Goal: Communication & Community: Answer question/provide support

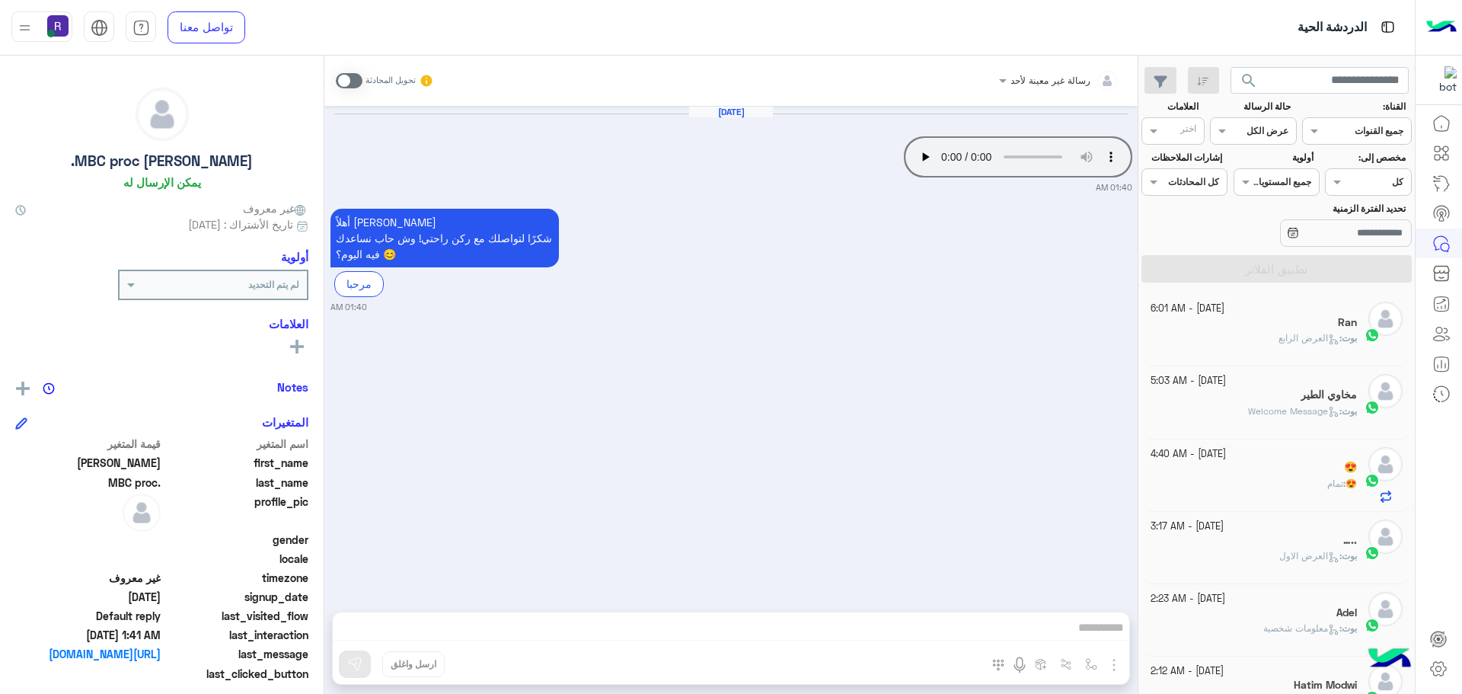
scroll to position [574, 0]
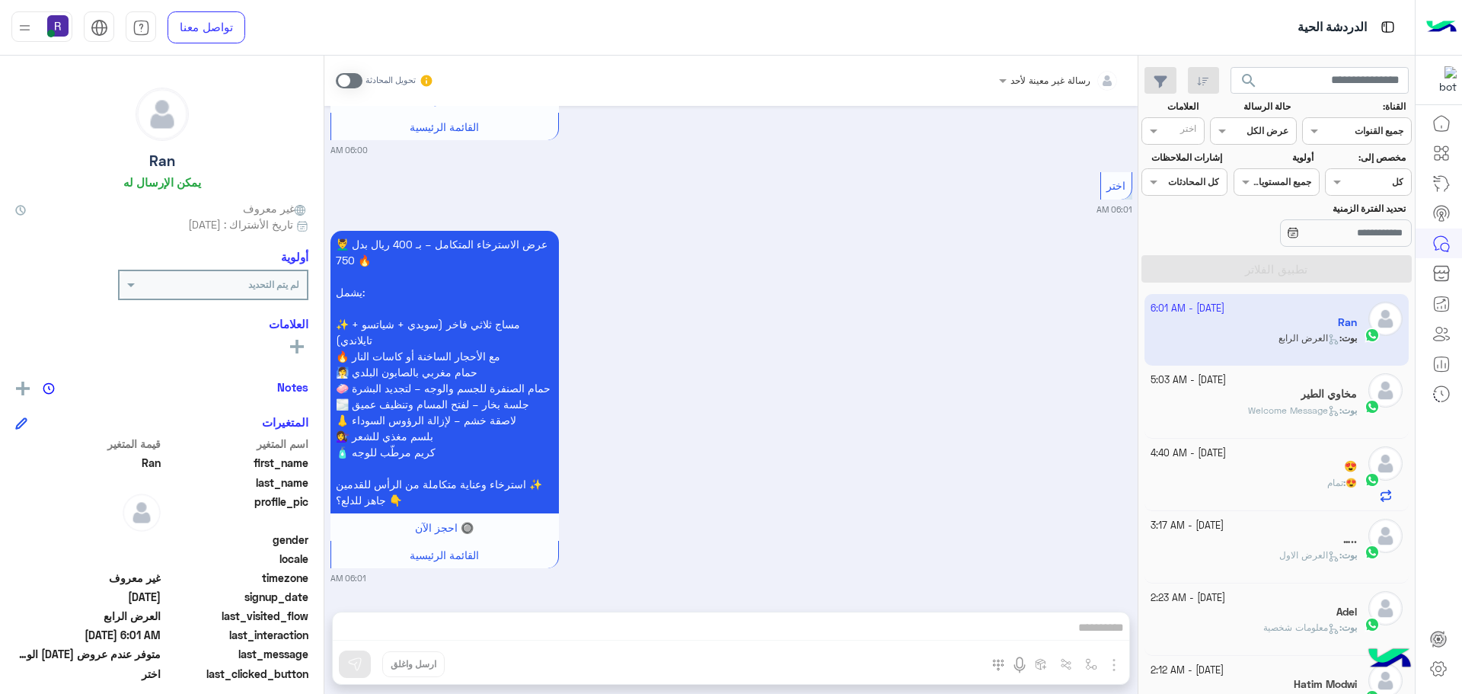
scroll to position [602, 0]
drag, startPoint x: 1300, startPoint y: 401, endPoint x: 521, endPoint y: 666, distance: 822.7
click at [1300, 401] on div "مخاوي الطير" at bounding box center [1253, 396] width 207 height 16
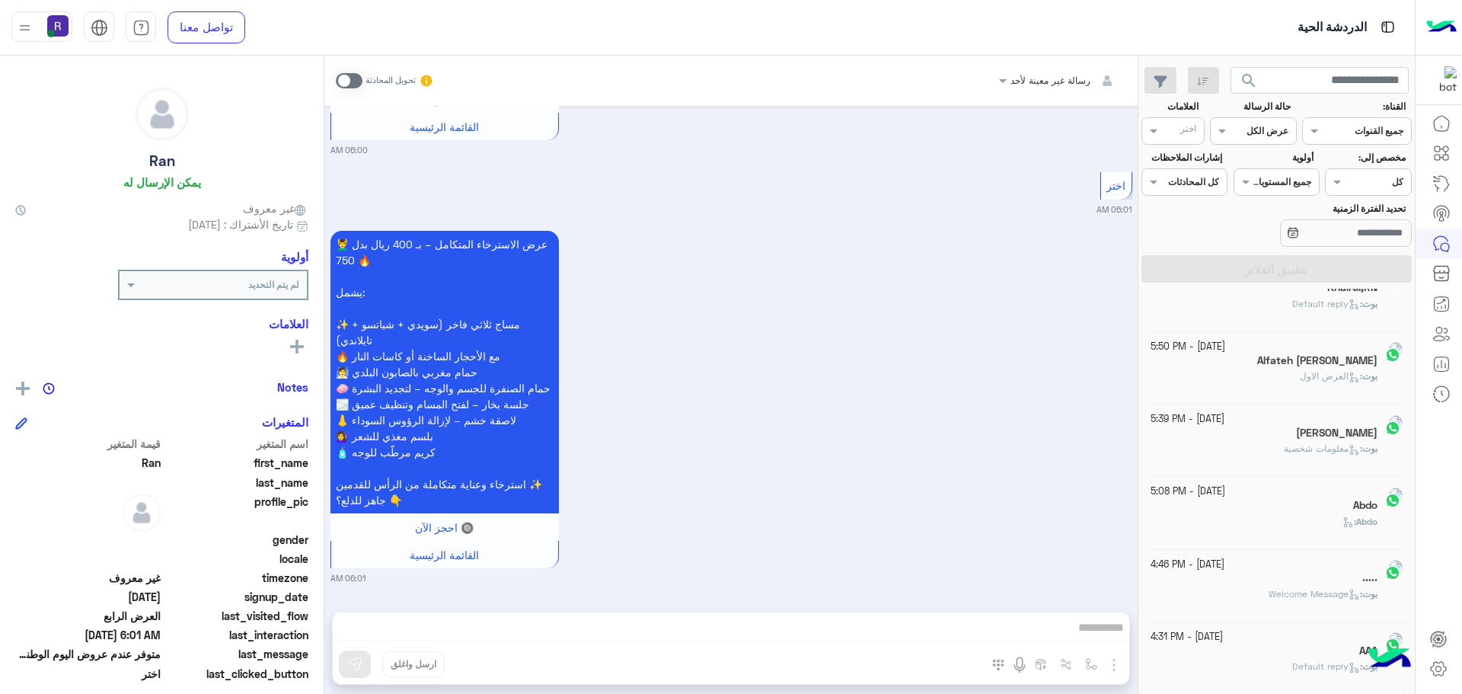
scroll to position [8, 0]
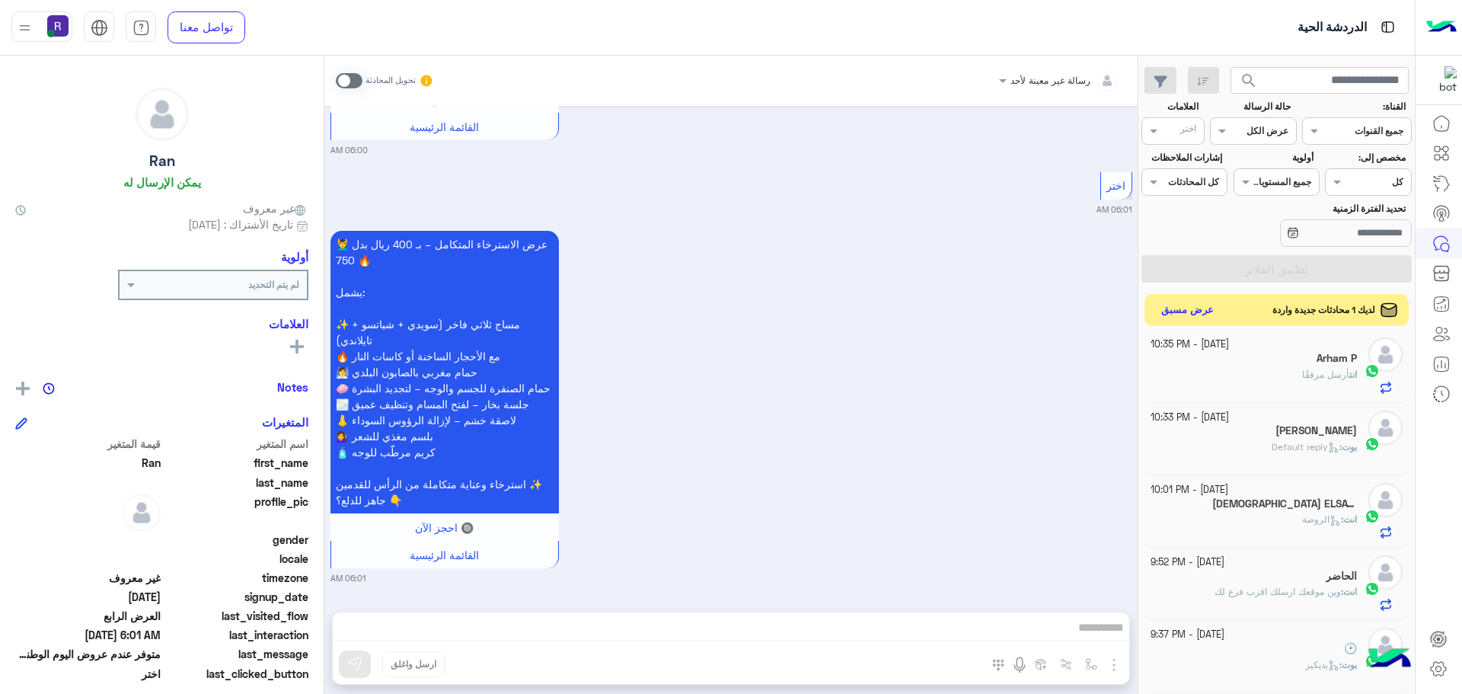
click at [1207, 308] on button "عرض مسبق" at bounding box center [1188, 310] width 64 height 21
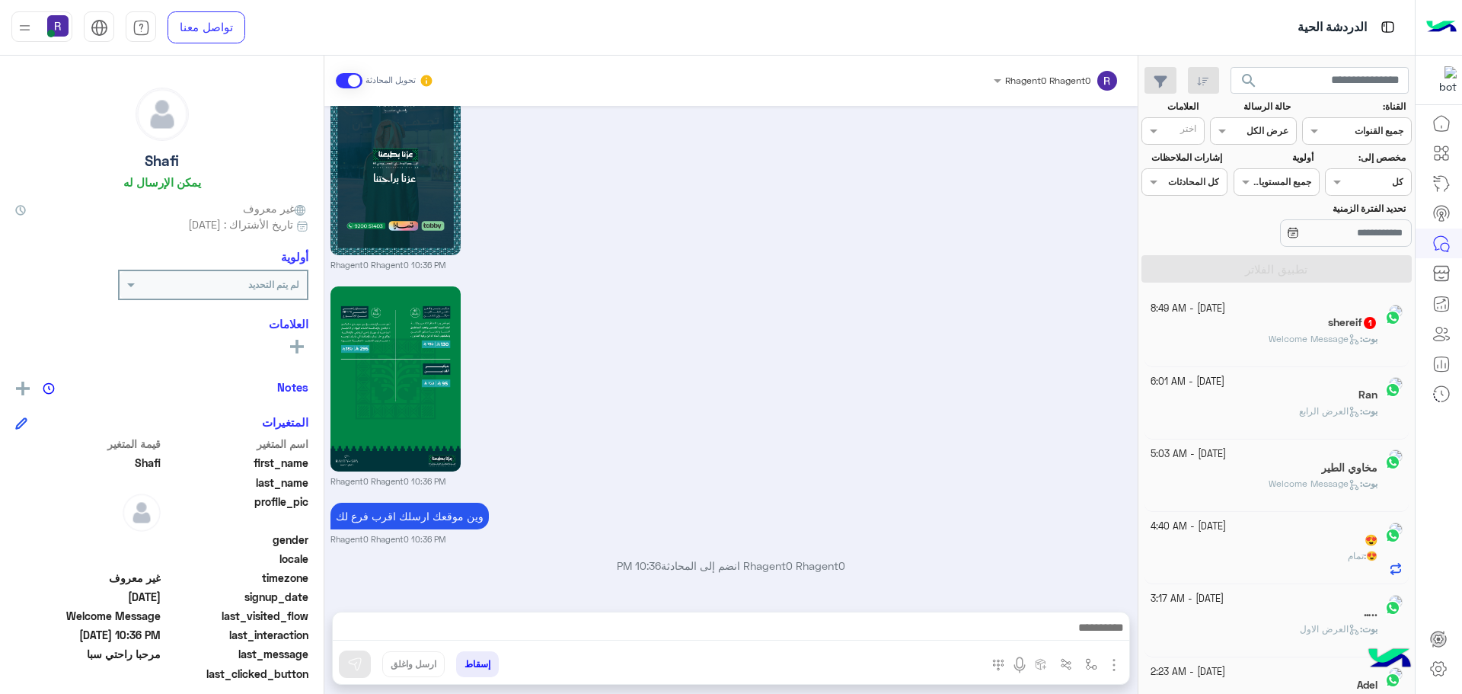
scroll to position [8, 0]
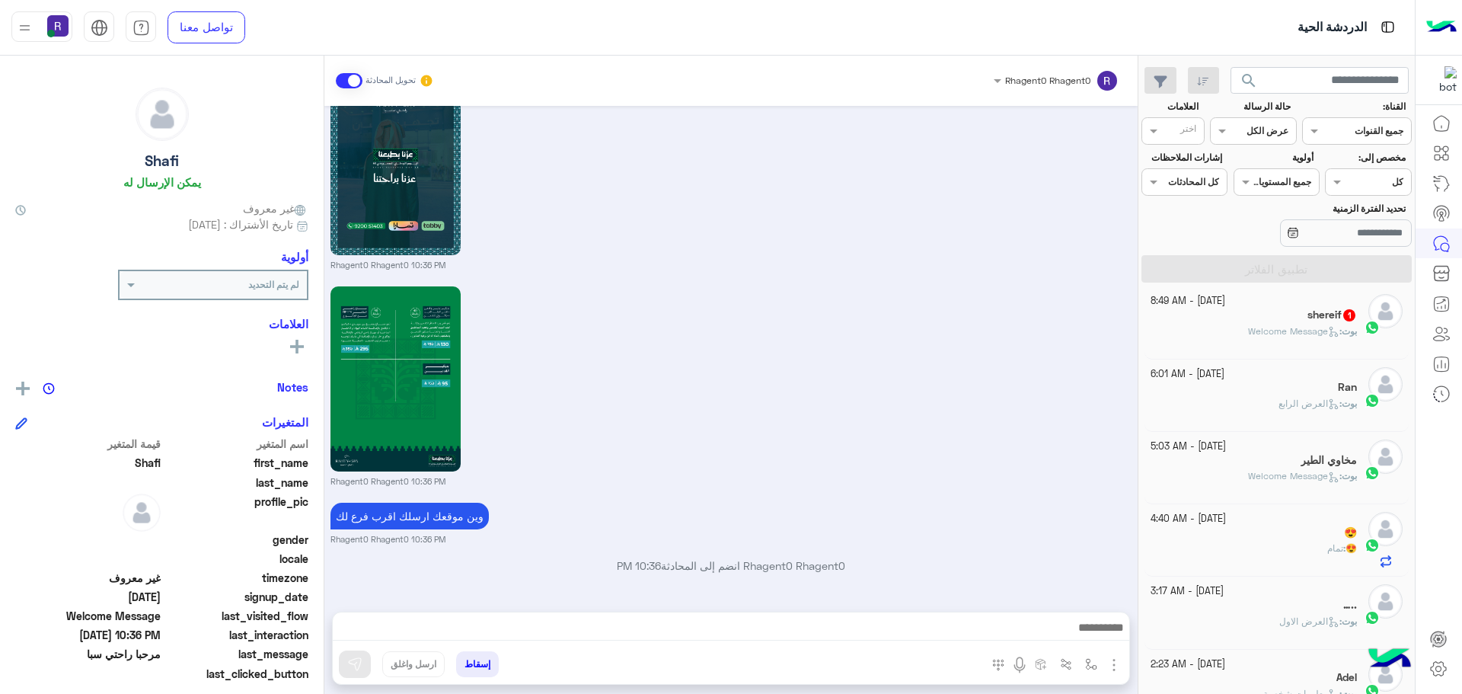
click at [1251, 331] on span "Welcome Message" at bounding box center [1293, 330] width 91 height 11
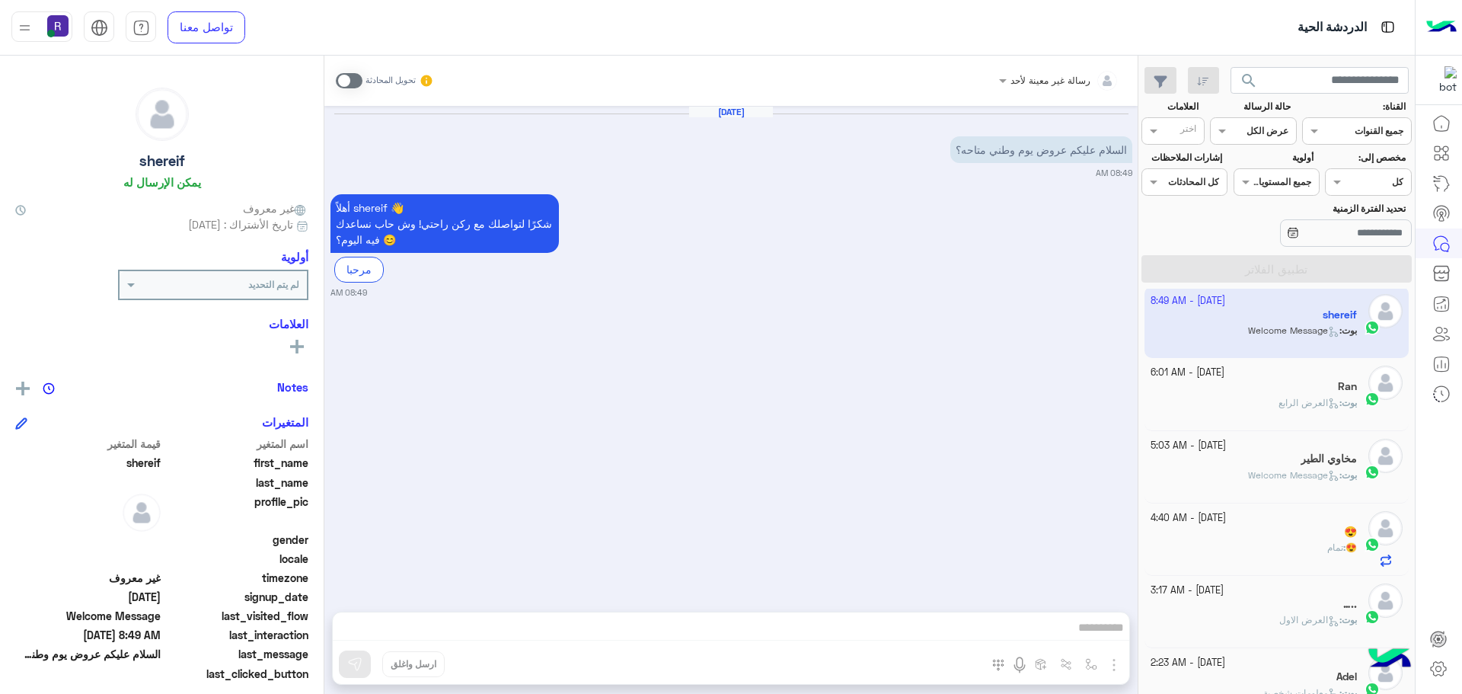
click at [1264, 400] on div "بوت : العرض الرابع" at bounding box center [1253, 409] width 207 height 27
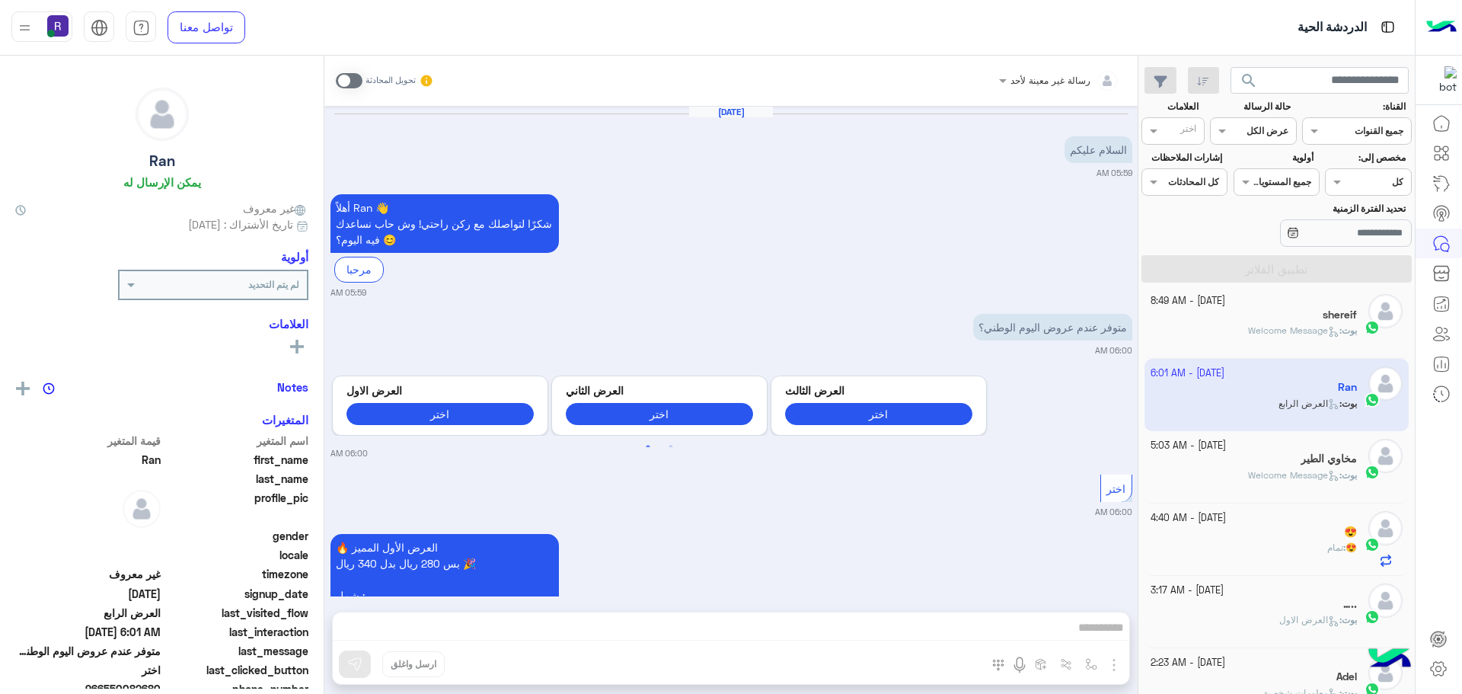
scroll to position [1586, 0]
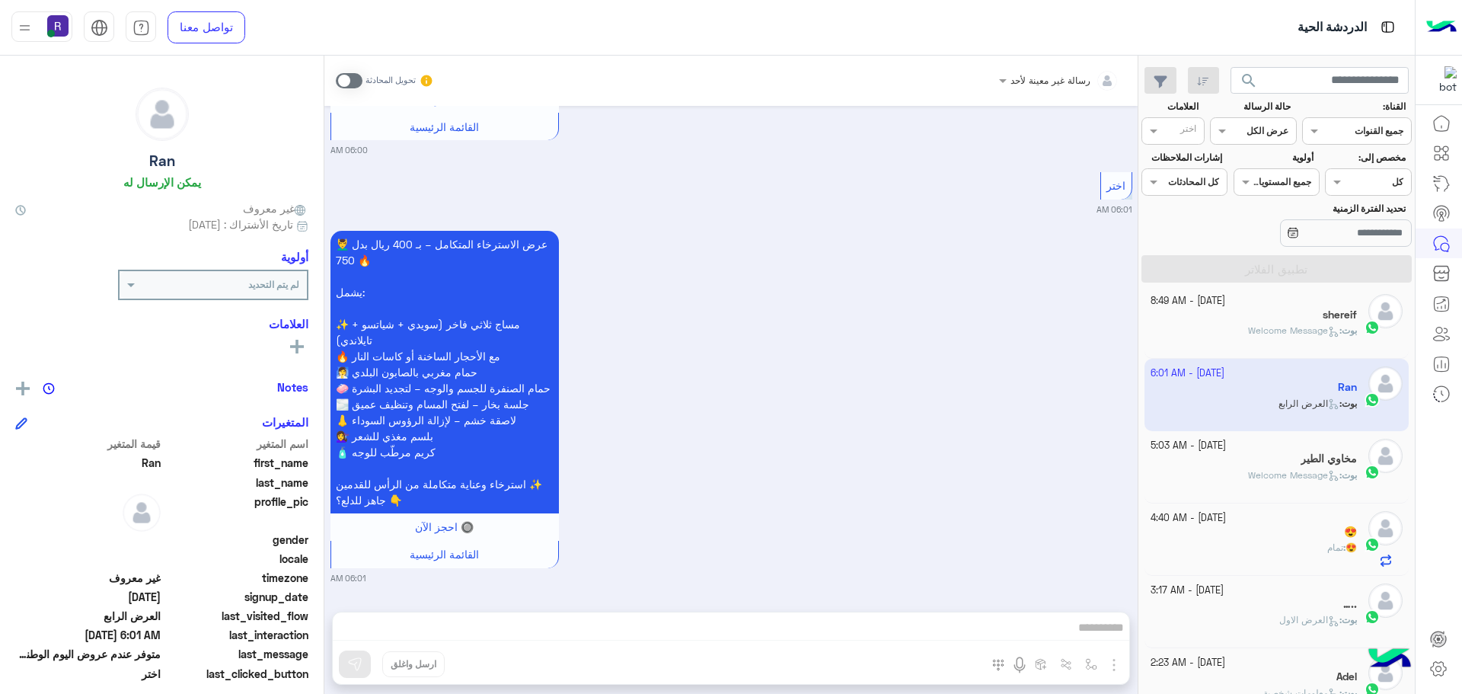
click at [1288, 327] on span "Welcome Message" at bounding box center [1293, 329] width 91 height 11
